Goal: Task Accomplishment & Management: Use online tool/utility

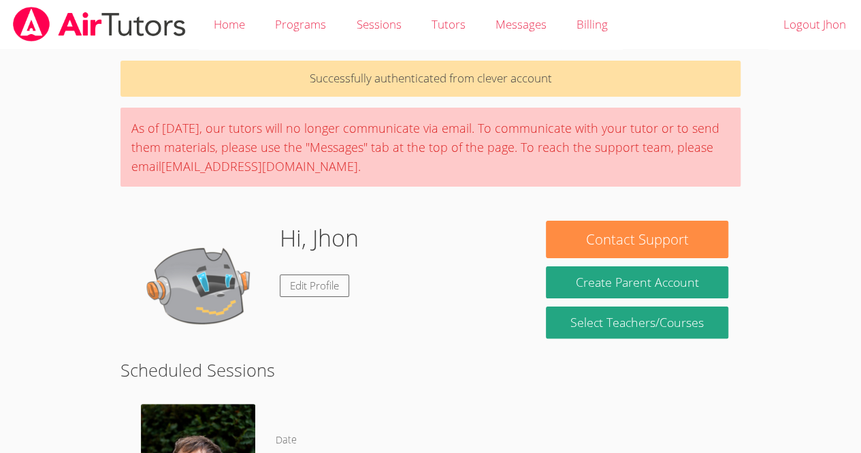
click at [809, 360] on body "Home Programs Sessions Tutors Messages Billing Logout Jhon Successfully authent…" at bounding box center [430, 226] width 861 height 453
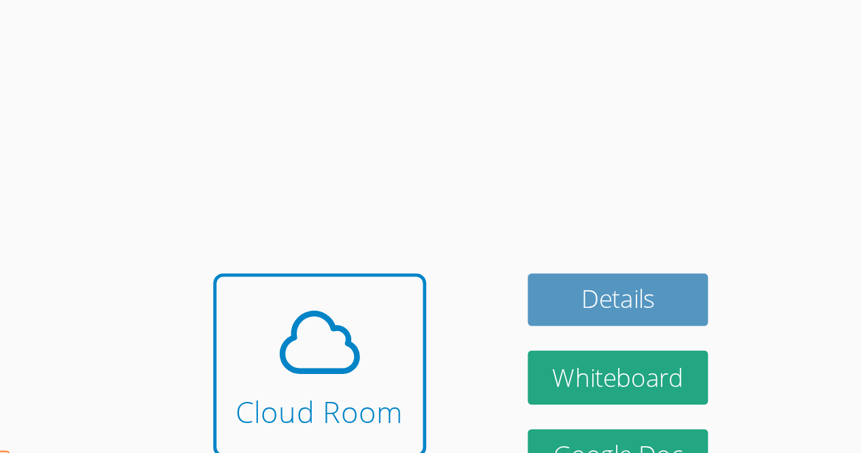
scroll to position [214, 0]
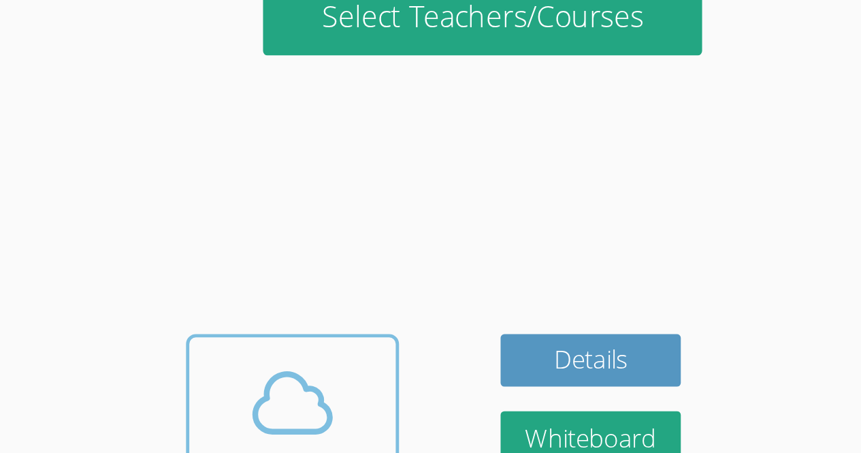
click at [548, 282] on icon at bounding box center [558, 269] width 38 height 38
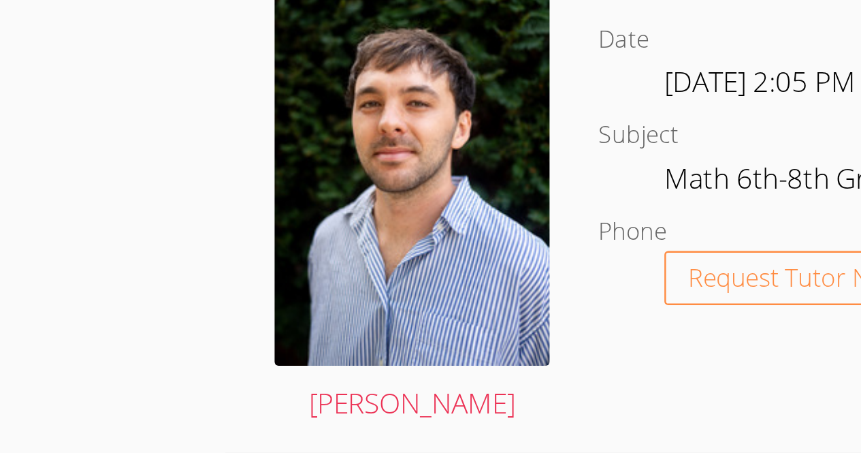
scroll to position [414, 0]
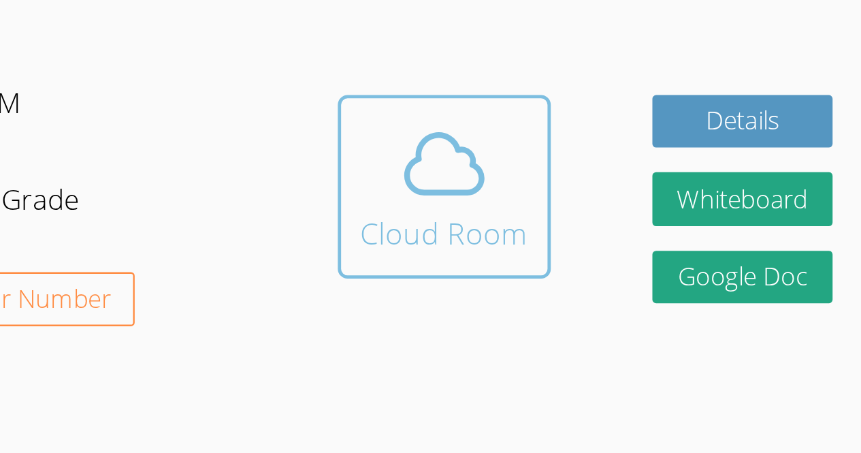
click at [561, 63] on icon at bounding box center [558, 68] width 38 height 38
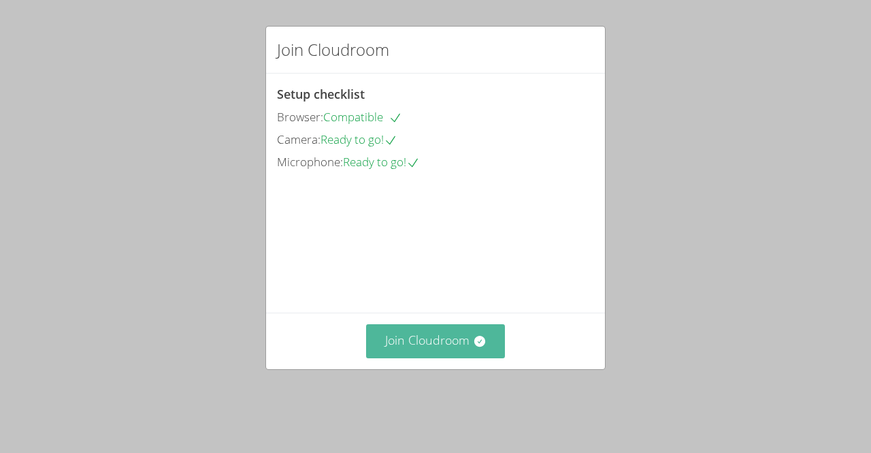
click at [408, 357] on button "Join Cloudroom" at bounding box center [436, 340] width 140 height 33
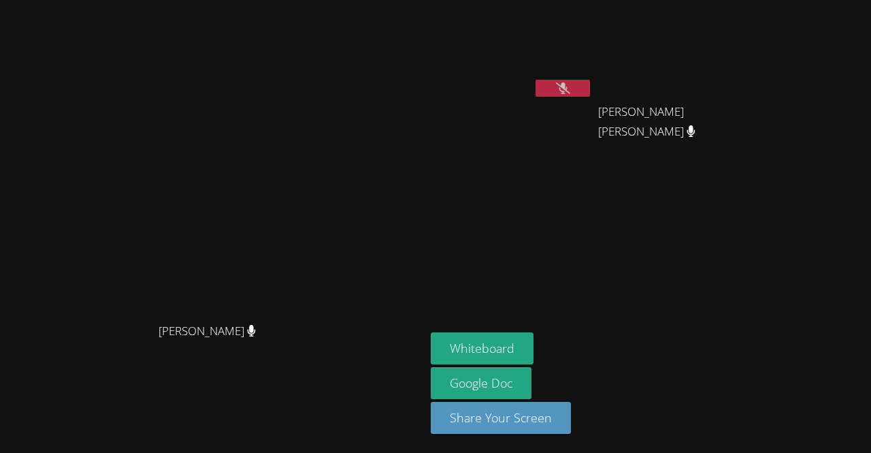
click at [570, 89] on icon at bounding box center [563, 88] width 14 height 12
click at [534, 344] on button "Whiteboard" at bounding box center [482, 348] width 103 height 32
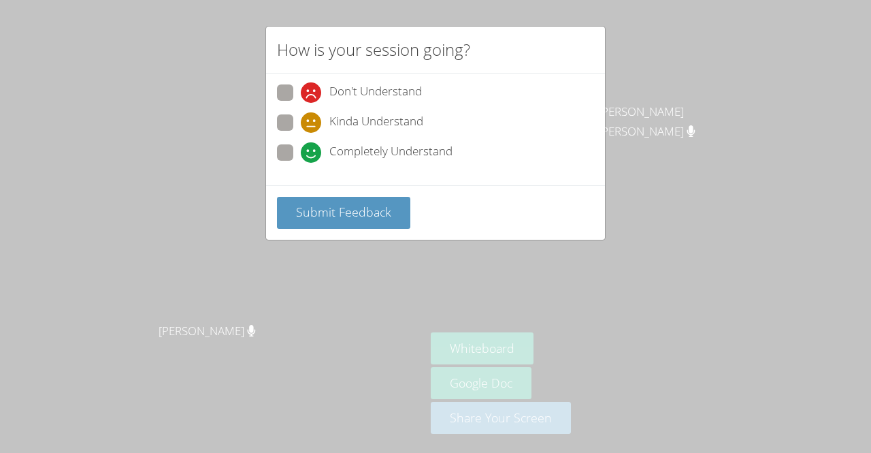
click at [301, 163] on span at bounding box center [301, 163] width 0 height 0
click at [301, 148] on input "Completely Understand" at bounding box center [307, 150] width 12 height 12
radio input "true"
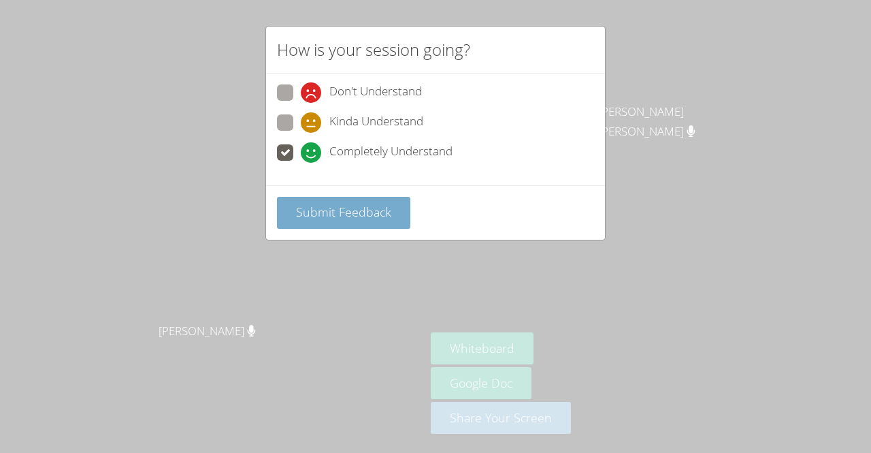
click at [312, 211] on span "Submit Feedback" at bounding box center [343, 211] width 95 height 16
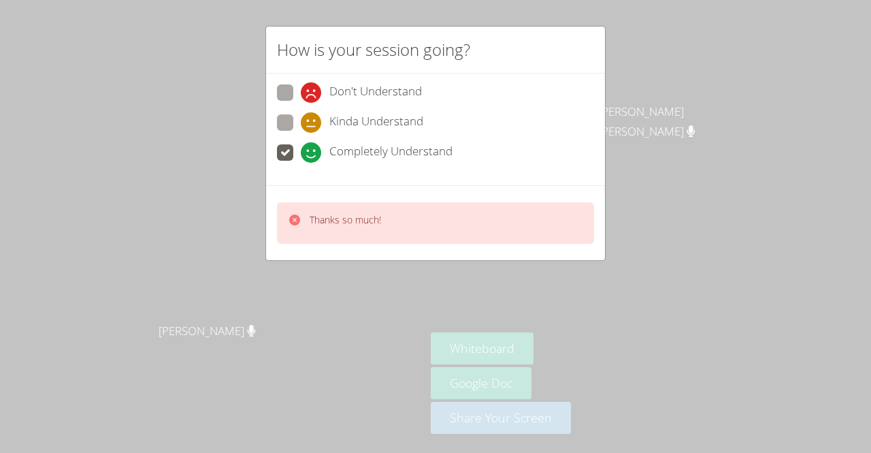
click at [495, 164] on div "Completely Understand" at bounding box center [435, 156] width 317 height 25
